Goal: Register for event/course

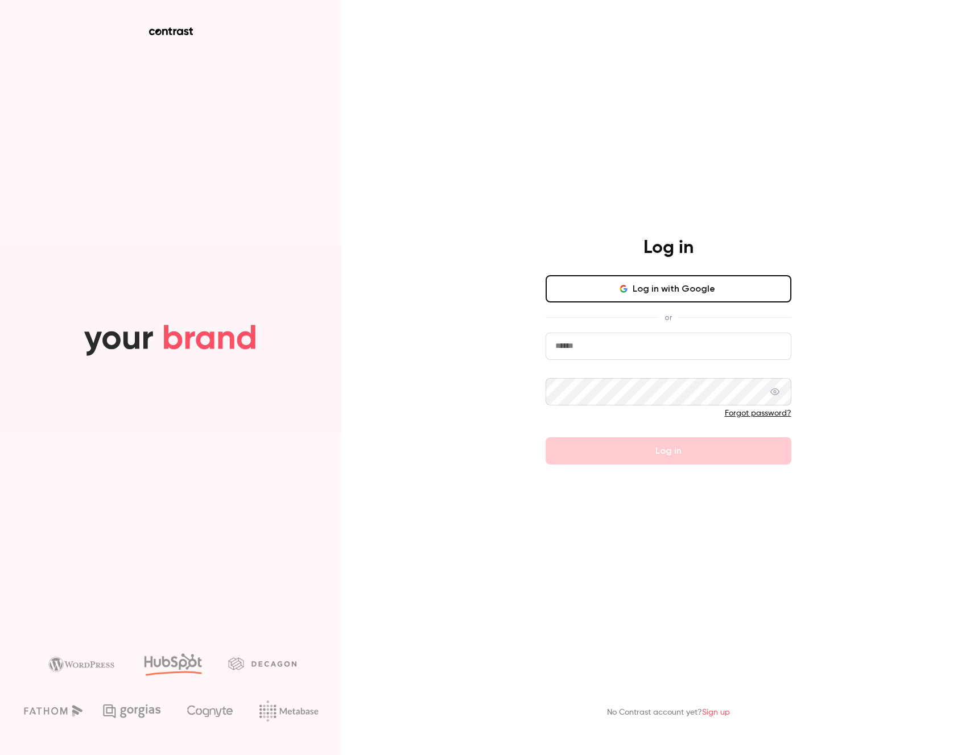
click at [714, 292] on button "Log in with Google" at bounding box center [668, 288] width 246 height 27
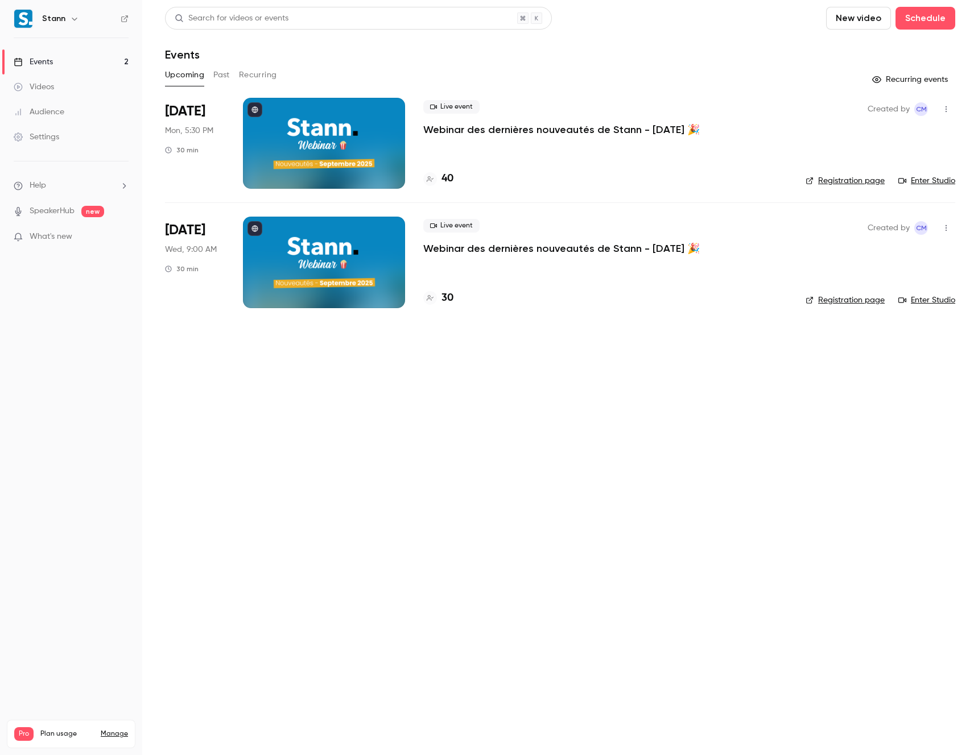
click at [531, 127] on p "Webinar des dernières nouveautés de Stann - [DATE] 🎉" at bounding box center [561, 130] width 276 height 14
click at [916, 177] on link "Enter Studio" at bounding box center [926, 180] width 57 height 11
click at [915, 300] on link "Enter Studio" at bounding box center [926, 300] width 57 height 11
